Goal: Navigation & Orientation: Find specific page/section

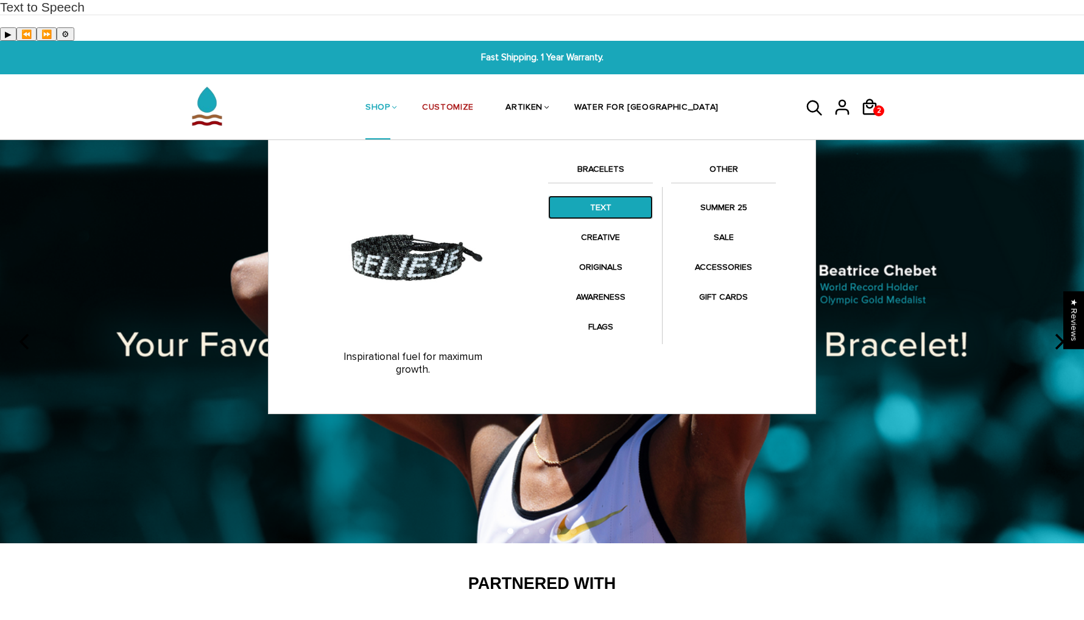
click at [604, 196] on link "TEXT" at bounding box center [600, 208] width 105 height 24
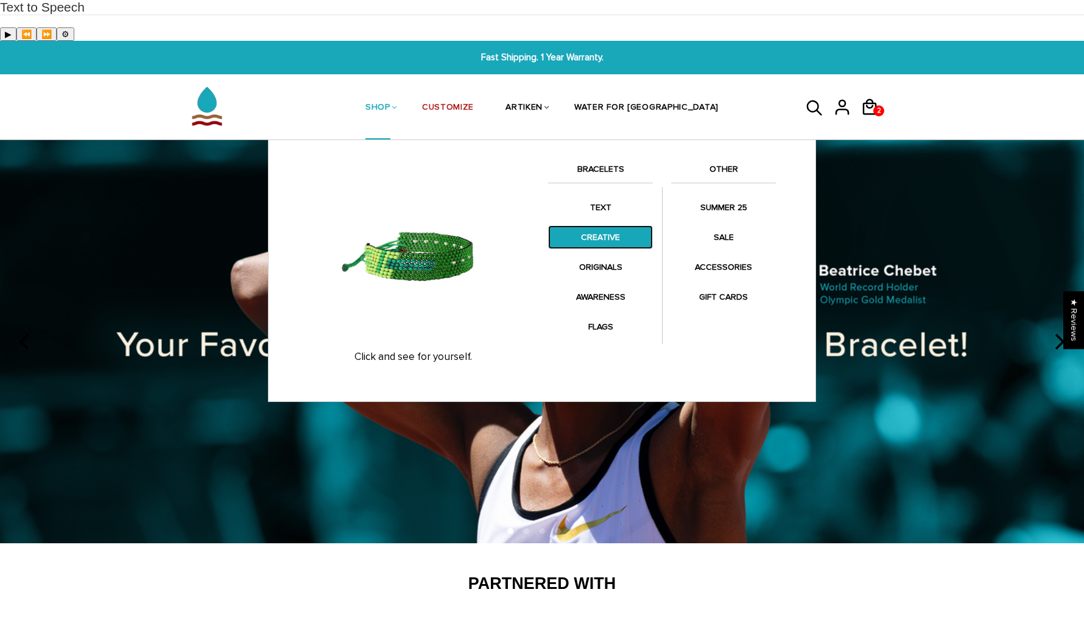
click at [604, 225] on link "CREATIVE" at bounding box center [600, 237] width 105 height 24
